Goal: Navigation & Orientation: Find specific page/section

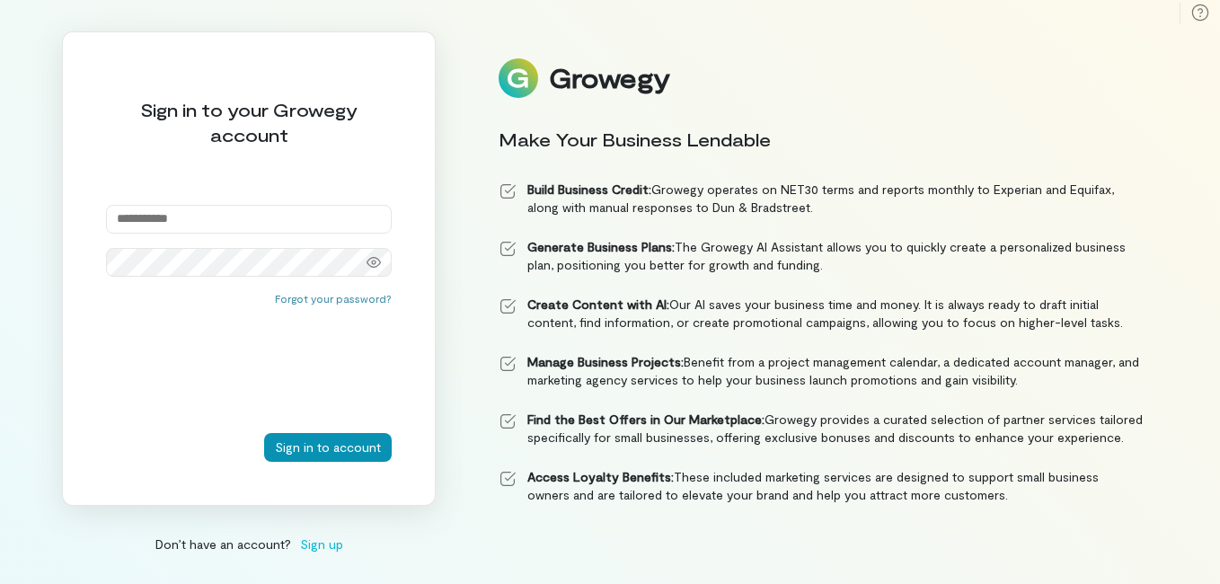
type input "**********"
click at [347, 449] on button "Sign in to account" at bounding box center [328, 447] width 128 height 29
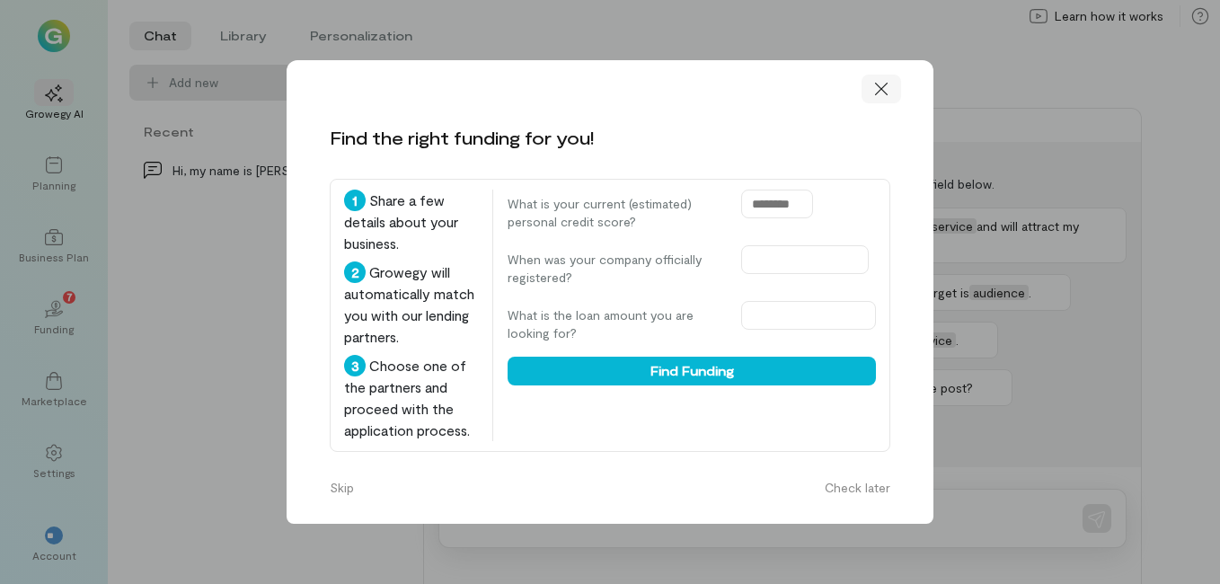
click at [881, 86] on icon at bounding box center [881, 89] width 18 height 18
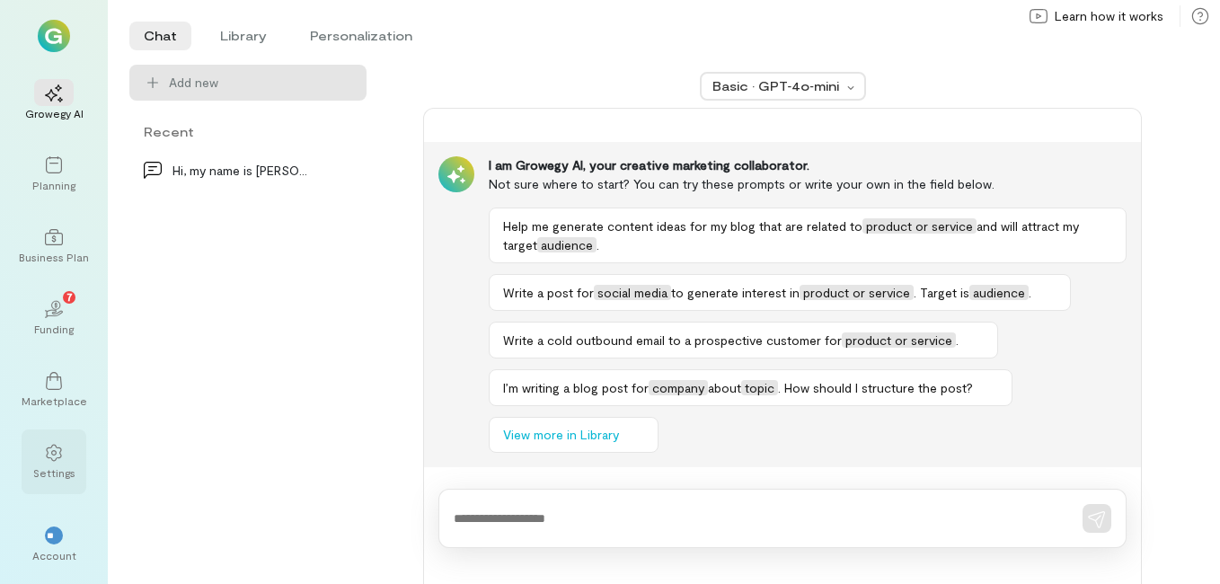
click at [66, 454] on div at bounding box center [54, 451] width 40 height 27
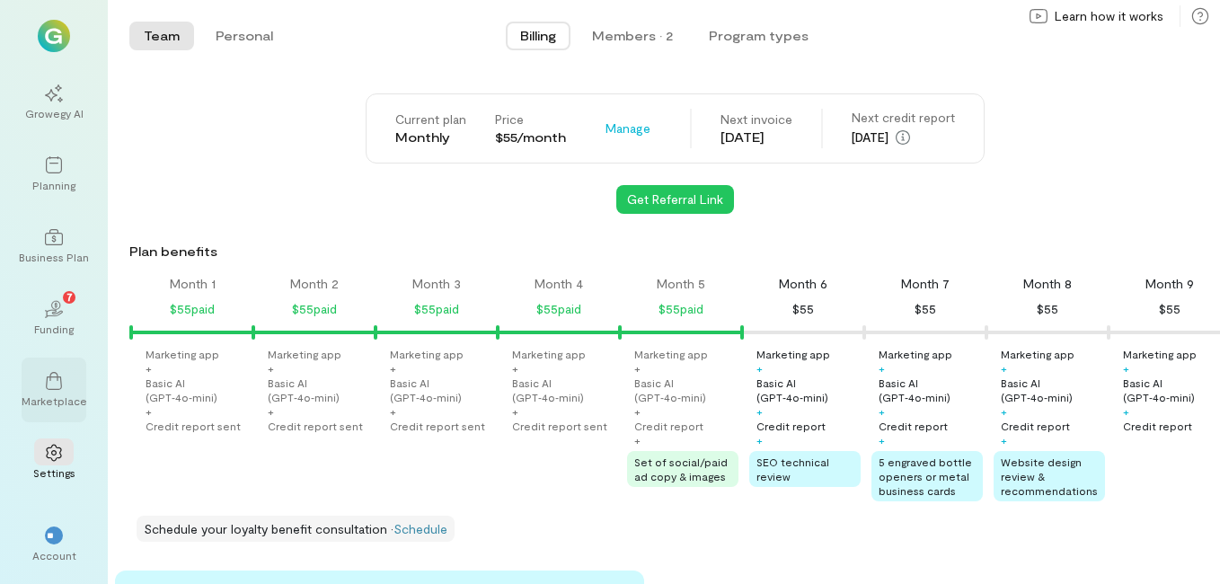
scroll to position [0, 428]
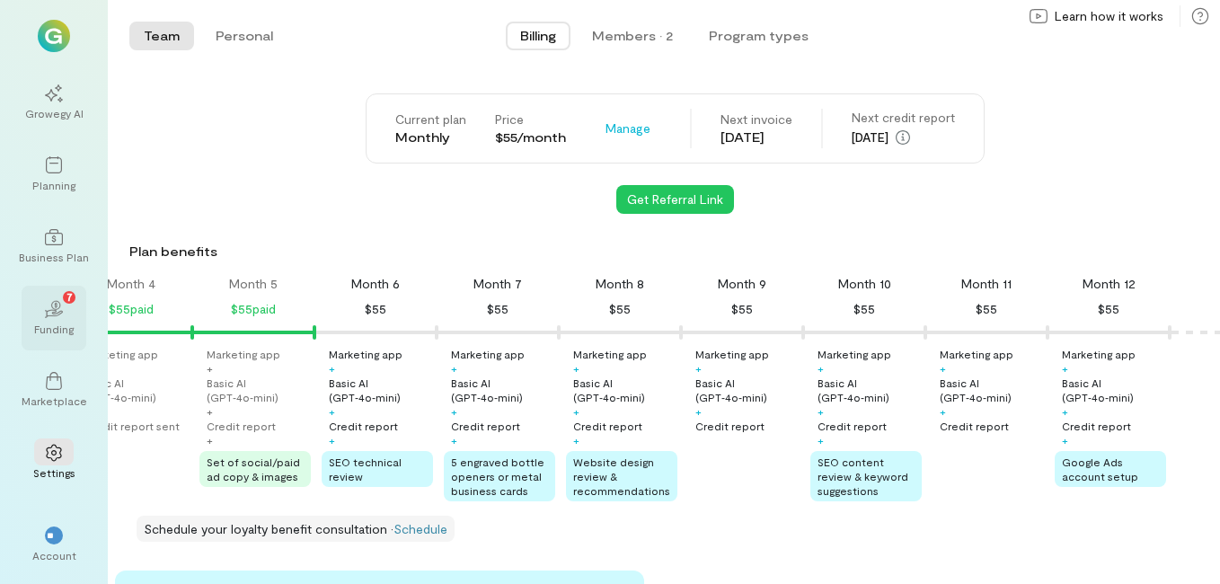
click at [50, 323] on div "Funding" at bounding box center [54, 329] width 40 height 14
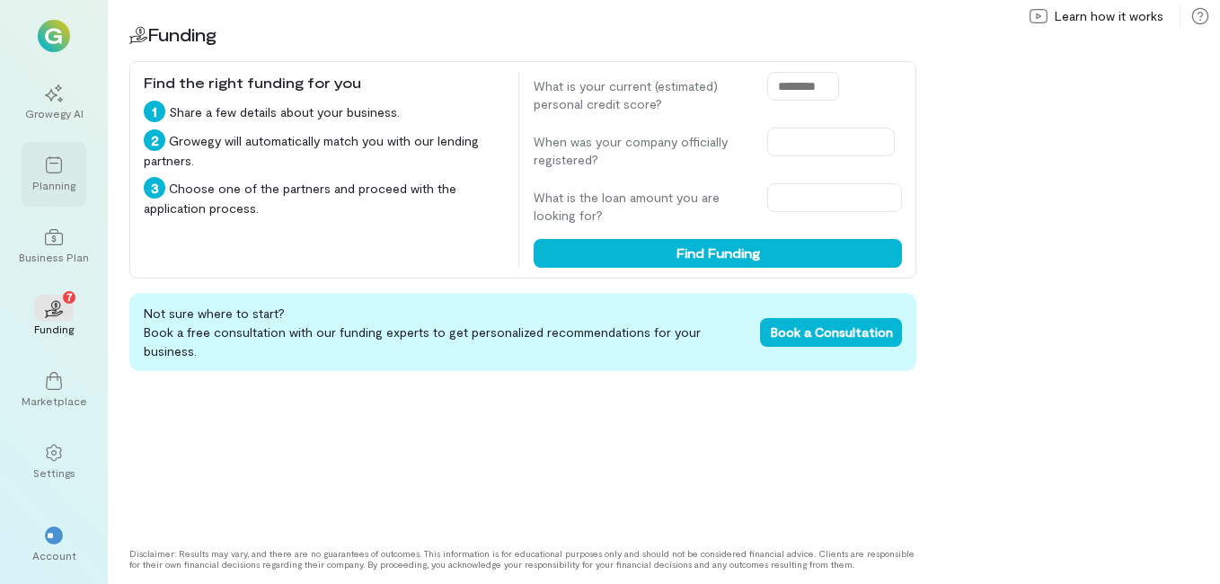
drag, startPoint x: 50, startPoint y: 180, endPoint x: 59, endPoint y: 156, distance: 25.0
click at [50, 178] on div "Planning" at bounding box center [53, 185] width 43 height 14
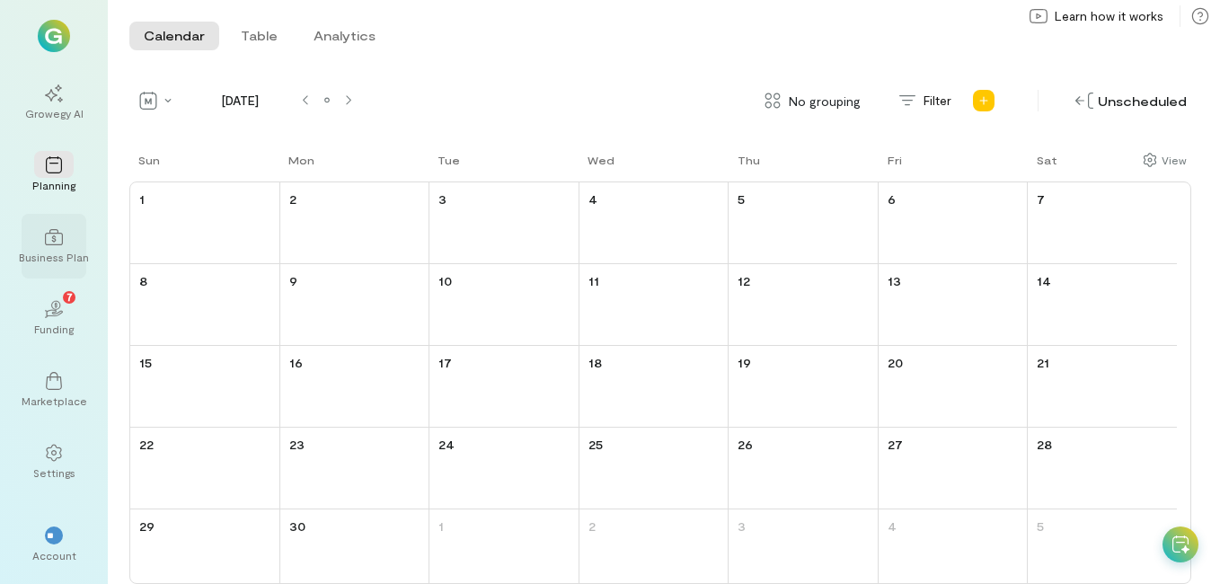
click at [67, 237] on div at bounding box center [54, 236] width 40 height 27
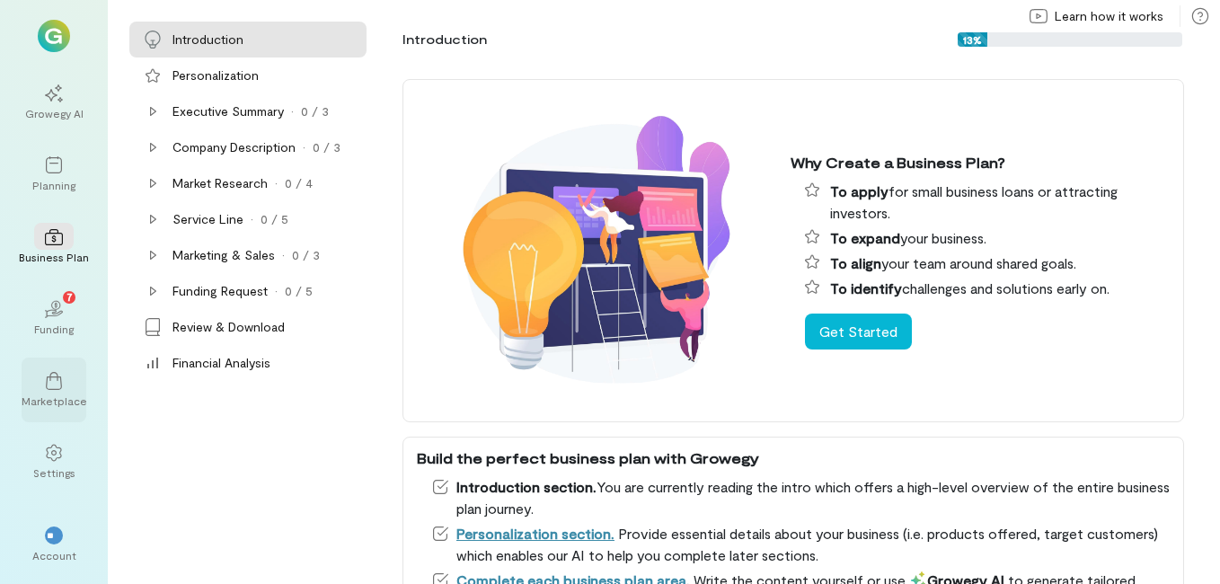
click at [54, 377] on icon at bounding box center [54, 381] width 16 height 18
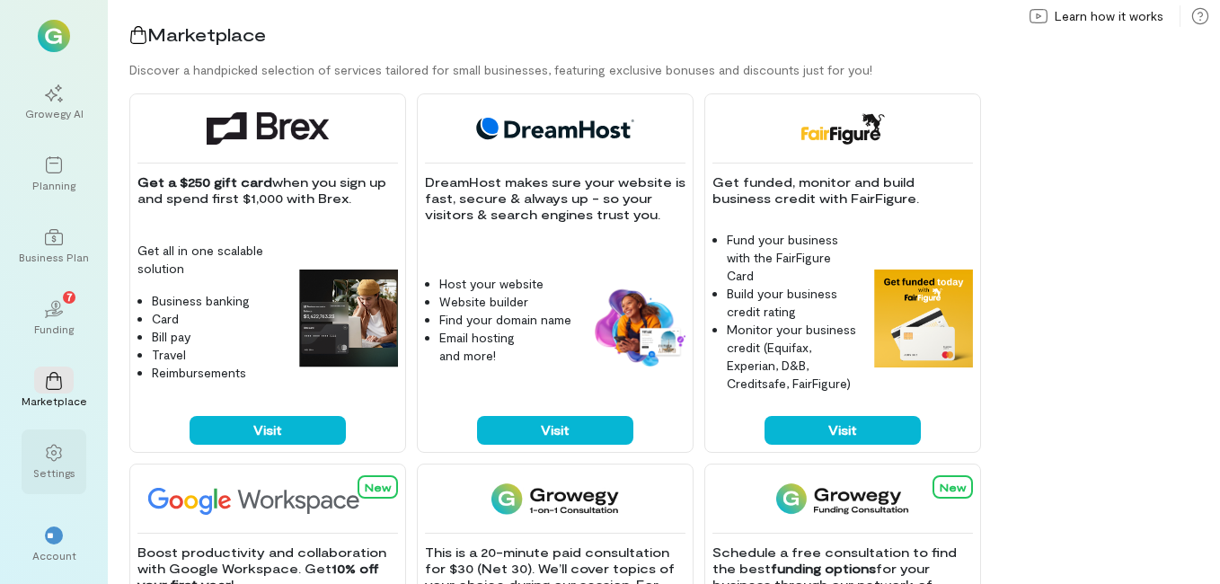
click at [60, 461] on icon at bounding box center [54, 453] width 18 height 18
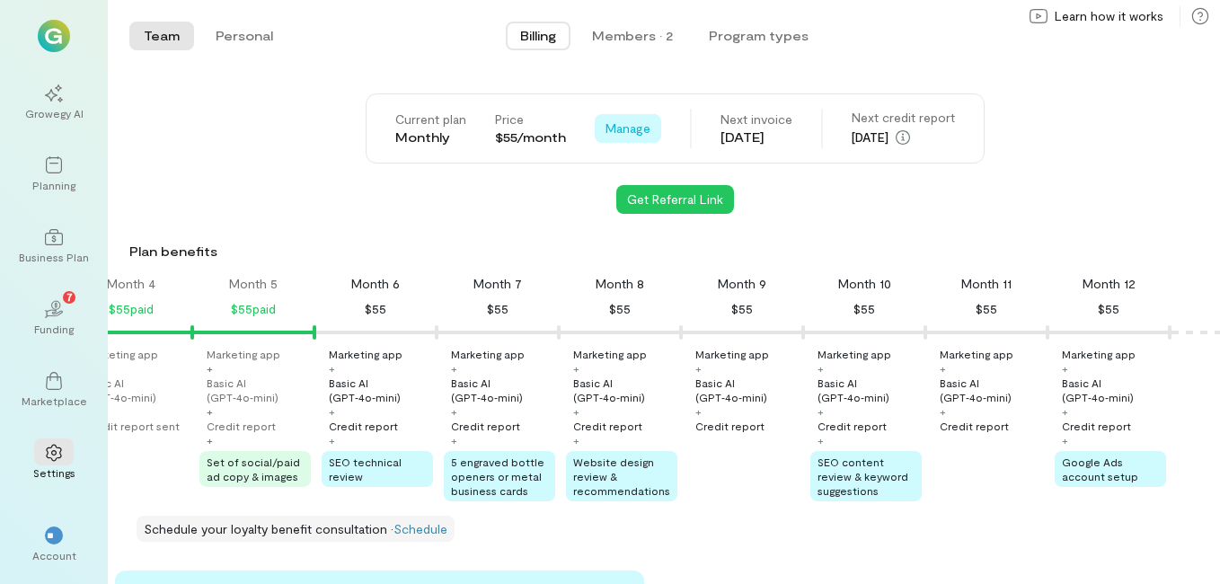
click at [625, 128] on span "Manage" at bounding box center [627, 128] width 45 height 18
click at [451, 198] on div "Get Referral Link" at bounding box center [674, 199] width 1090 height 29
click at [55, 526] on div "**" at bounding box center [54, 535] width 18 height 18
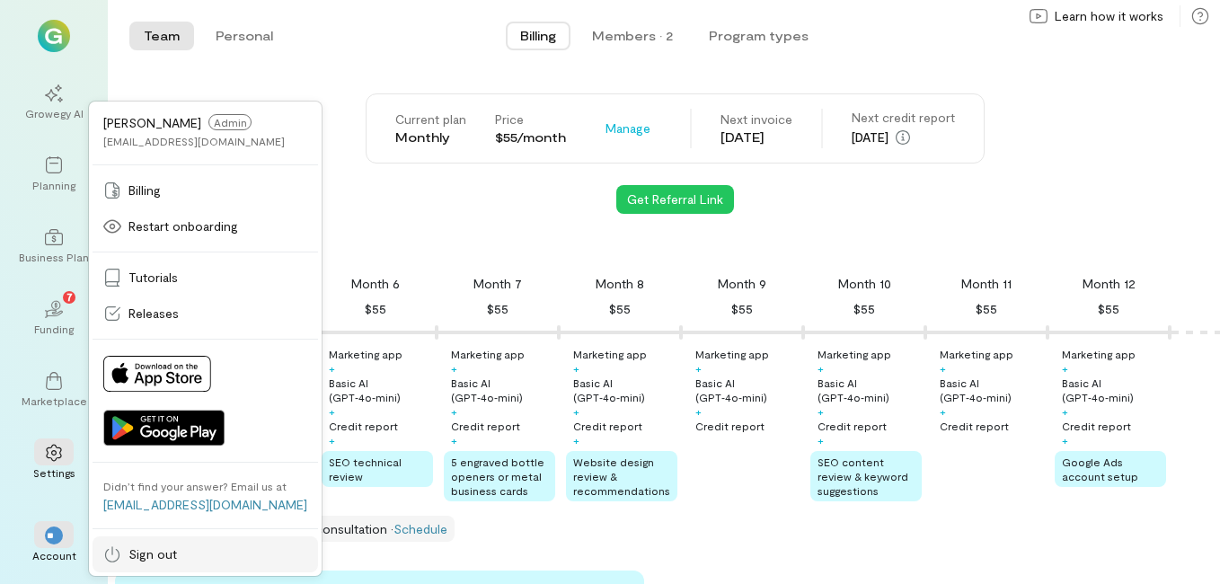
click at [152, 552] on span "Sign out" at bounding box center [152, 554] width 48 height 18
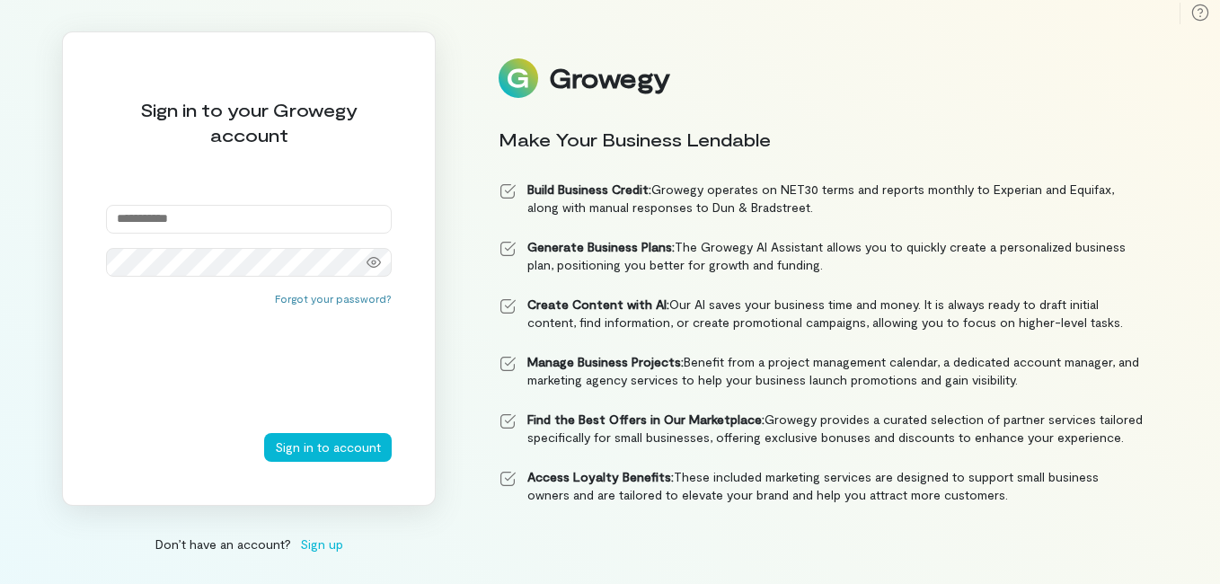
type input "**********"
